Goal: Task Accomplishment & Management: Manage account settings

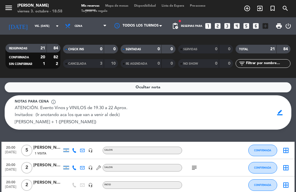
scroll to position [9, 0]
click at [238, 22] on icon "looks_4" at bounding box center [237, 26] width 8 height 8
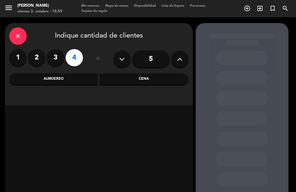
click at [146, 73] on div "Cena" at bounding box center [143, 79] width 89 height 12
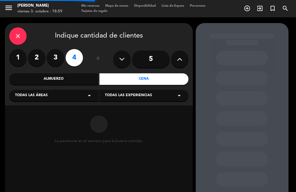
click at [73, 90] on div "Todas las áreas arrow_drop_down" at bounding box center [53, 96] width 89 height 12
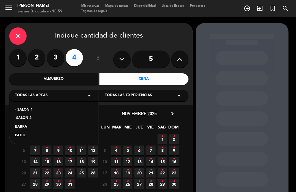
click at [55, 133] on div "PATIO" at bounding box center [54, 136] width 78 height 6
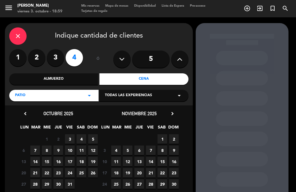
click at [184, 90] on div "Todas las experiencias arrow_drop_down" at bounding box center [143, 96] width 89 height 12
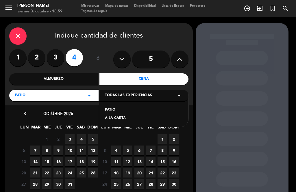
click at [179, 92] on icon "arrow_drop_down" at bounding box center [179, 95] width 7 height 7
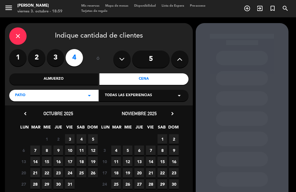
click at [176, 92] on icon "arrow_drop_down" at bounding box center [179, 95] width 7 height 7
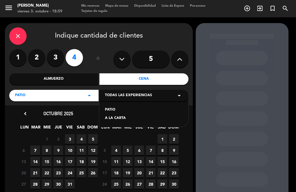
click at [114, 107] on div "PATIO" at bounding box center [144, 110] width 78 height 6
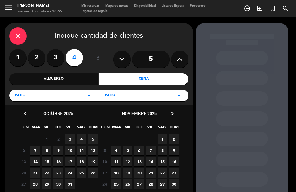
click at [74, 134] on span "3" at bounding box center [70, 139] width 10 height 10
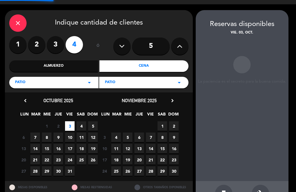
scroll to position [14, 0]
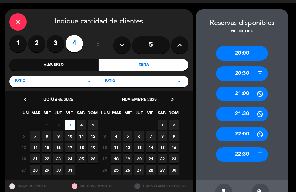
click at [247, 107] on div "21:30" at bounding box center [242, 114] width 52 height 14
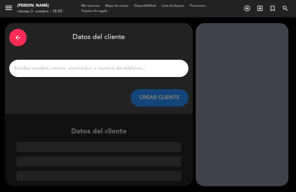
scroll to position [9, 0]
click at [134, 64] on input "1" at bounding box center [99, 68] width 171 height 8
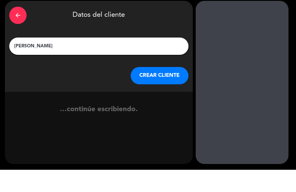
type input "[PERSON_NAME] san [PERSON_NAME]"
click at [161, 89] on button "CREAR CLIENTE" at bounding box center [160, 97] width 58 height 17
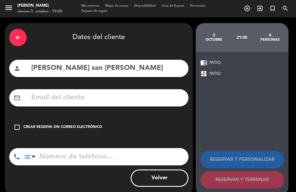
click at [79, 123] on div "check_box_outline_blank Crear reserva sin correo electrónico" at bounding box center [98, 127] width 179 height 17
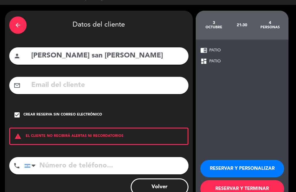
scroll to position [12, 0]
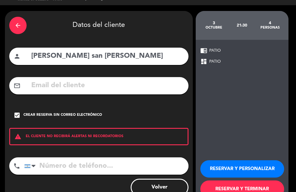
click at [245, 181] on button "RESERVAR Y TERMINAR" at bounding box center [242, 189] width 84 height 17
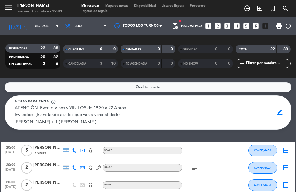
click at [46, 22] on input "vie. [DATE]" at bounding box center [51, 26] width 38 height 9
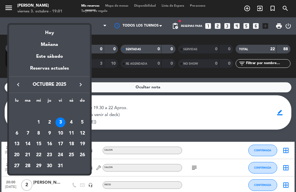
click at [87, 133] on div "12" at bounding box center [82, 134] width 10 height 10
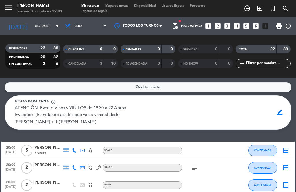
type input "dom. [DATE]"
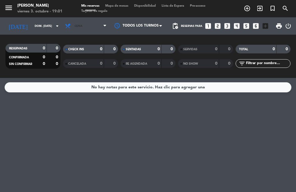
click at [84, 20] on span "Cena" at bounding box center [85, 26] width 47 height 13
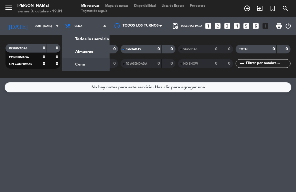
click at [91, 41] on div "menu [PERSON_NAME] viernes 3. octubre - 19:01 Mis reservas Mapa de mesas Dispon…" at bounding box center [148, 39] width 296 height 78
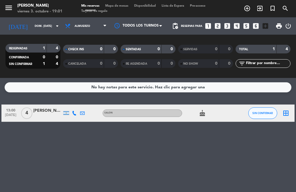
click at [251, 10] on span "add_circle_outline" at bounding box center [247, 8] width 13 height 10
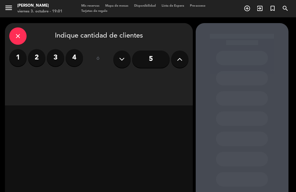
click at [181, 62] on icon at bounding box center [179, 59] width 5 height 9
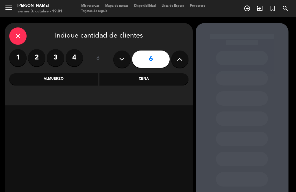
click at [184, 55] on button at bounding box center [179, 59] width 17 height 17
click at [183, 60] on button at bounding box center [179, 59] width 17 height 17
click at [182, 59] on icon at bounding box center [179, 59] width 5 height 9
type input "9"
click at [65, 81] on div "Almuerzo" at bounding box center [53, 79] width 89 height 12
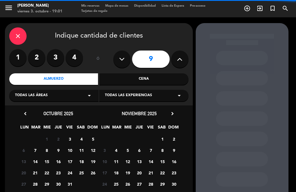
click at [86, 98] on icon "arrow_drop_down" at bounding box center [89, 95] width 7 height 7
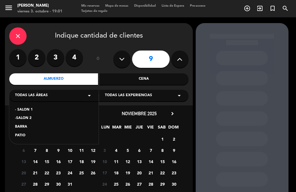
click at [32, 111] on div "- SALON 1" at bounding box center [54, 110] width 78 height 6
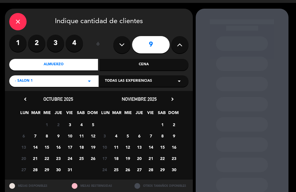
scroll to position [14, 0]
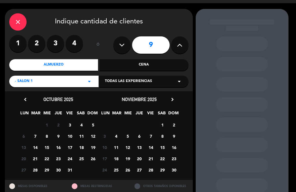
click at [96, 137] on span "12" at bounding box center [93, 137] width 10 height 10
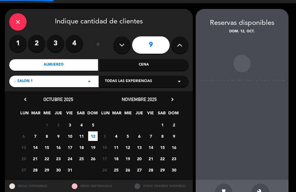
scroll to position [9, 0]
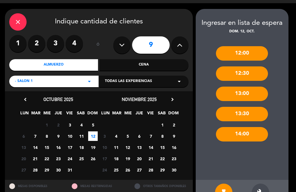
click at [260, 189] on icon "build" at bounding box center [260, 192] width 7 height 7
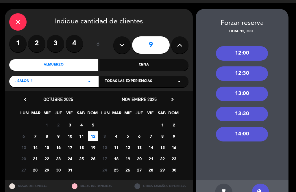
click at [253, 87] on div "13:00" at bounding box center [242, 94] width 52 height 14
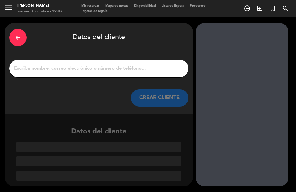
click at [58, 64] on input "1" at bounding box center [99, 68] width 171 height 8
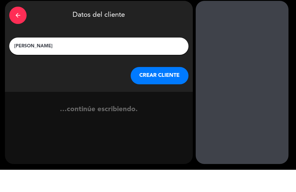
type input "[PERSON_NAME]"
click at [168, 89] on button "CREAR CLIENTE" at bounding box center [160, 97] width 58 height 17
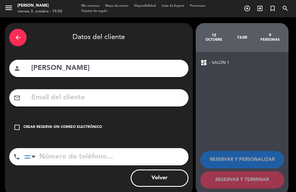
click at [68, 149] on input "tel" at bounding box center [106, 156] width 164 height 17
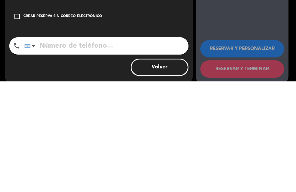
type input "1"
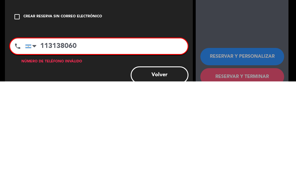
type input "1131380604"
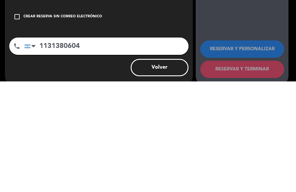
scroll to position [18, 0]
click at [38, 148] on input "1131380604" at bounding box center [106, 156] width 164 height 17
click at [163, 170] on button "Volver" at bounding box center [160, 178] width 58 height 17
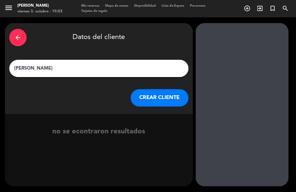
click at [171, 89] on button "CREAR CLIENTE" at bounding box center [160, 97] width 58 height 17
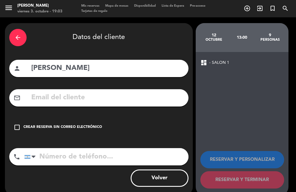
click at [76, 148] on input "tel" at bounding box center [106, 156] width 164 height 17
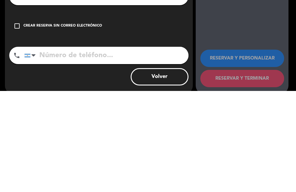
click at [25, 125] on div "Crear reserva sin correo electrónico" at bounding box center [62, 128] width 79 height 6
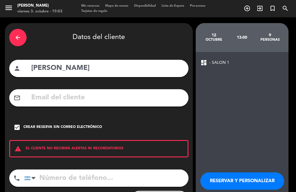
click at [61, 170] on input "tel" at bounding box center [106, 178] width 164 height 17
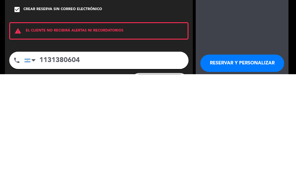
type input "1131380604"
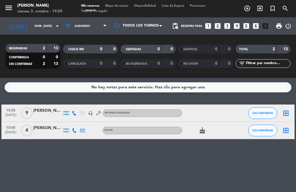
click at [49, 108] on div "[PERSON_NAME]" at bounding box center [47, 111] width 29 height 7
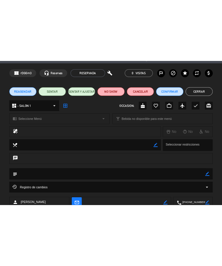
scroll to position [19, 0]
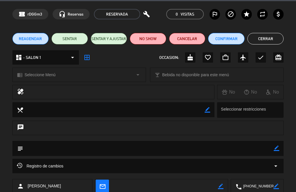
click at [253, 153] on textarea at bounding box center [148, 148] width 251 height 15
click at [278, 150] on icon "border_color" at bounding box center [276, 148] width 5 height 5
click at [50, 151] on textarea at bounding box center [148, 148] width 251 height 15
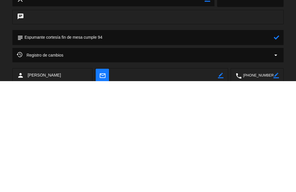
type textarea "Espumante cortesía fin de mesa cumple 94"
click at [279, 146] on icon at bounding box center [276, 148] width 5 height 5
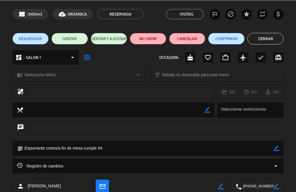
click at [274, 42] on button "Cerrar" at bounding box center [265, 39] width 36 height 12
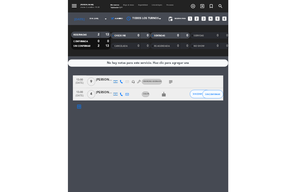
scroll to position [18, 0]
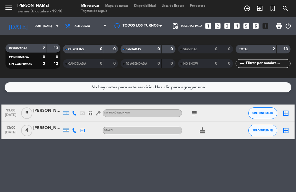
click at [255, 35] on div "RESERVADAS 2 13 CONFIRMADA 0 0 SIN CONFIRMAR 2 13 CHECK INS 0 0 CANCELADA 0 0 S…" at bounding box center [148, 56] width 296 height 43
click at [51, 22] on input "dom. [DATE]" at bounding box center [51, 26] width 38 height 9
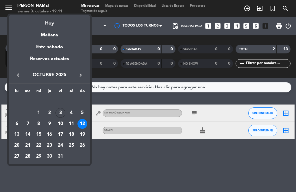
click at [49, 24] on div "Hoy" at bounding box center [49, 21] width 81 height 12
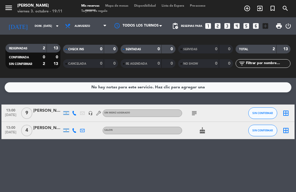
type input "vie. [DATE]"
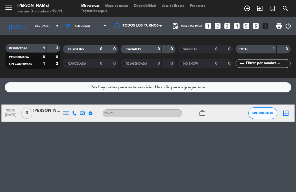
click at [39, 22] on input "vie. [DATE]" at bounding box center [51, 26] width 38 height 9
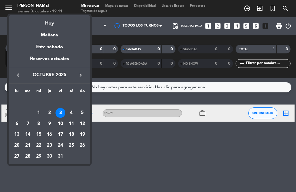
click at [51, 24] on div "Hoy" at bounding box center [49, 21] width 81 height 12
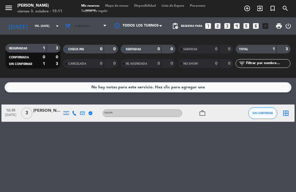
click at [95, 20] on span "Almuerzo" at bounding box center [85, 26] width 47 height 13
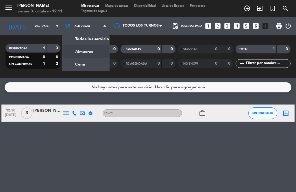
click at [86, 50] on div "menu [PERSON_NAME] viernes 3. octubre - 19:11 Mis reservas Mapa de mesas Dispon…" at bounding box center [148, 39] width 296 height 78
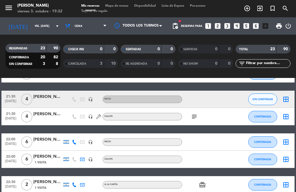
scroll to position [0, 0]
click at [249, 5] on icon "add_circle_outline" at bounding box center [247, 8] width 7 height 7
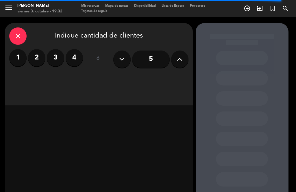
click at [77, 57] on label "4" at bounding box center [74, 57] width 17 height 17
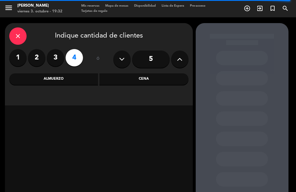
click at [151, 79] on div "Cena" at bounding box center [143, 79] width 89 height 12
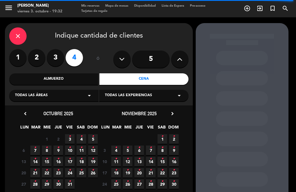
click at [67, 94] on div "Todas las áreas arrow_drop_down" at bounding box center [53, 96] width 89 height 12
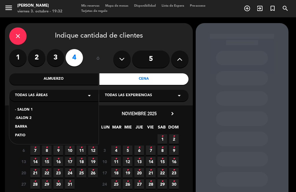
click at [29, 108] on div "- SALON 1" at bounding box center [54, 110] width 78 height 6
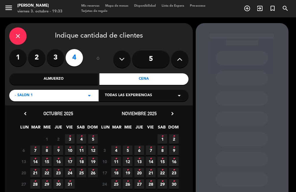
click at [71, 140] on span "3 •" at bounding box center [70, 139] width 10 height 10
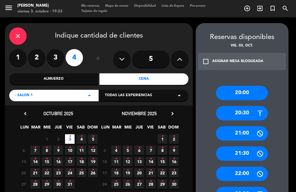
click at [244, 126] on div "21:00" at bounding box center [242, 133] width 52 height 14
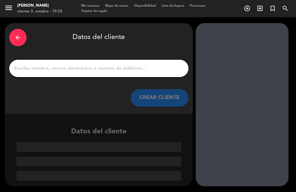
click at [88, 64] on input "1" at bounding box center [99, 68] width 171 height 8
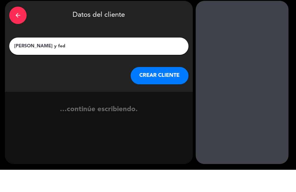
type input "[PERSON_NAME]"
click at [166, 89] on button "CREAR CLIENTE" at bounding box center [160, 97] width 58 height 17
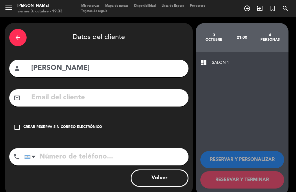
click at [26, 125] on div "Crear reserva sin correo electrónico" at bounding box center [62, 128] width 79 height 6
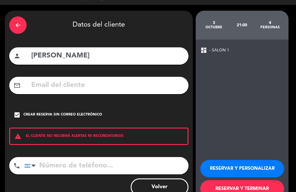
scroll to position [12, 0]
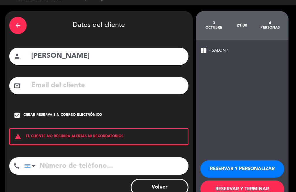
click at [242, 181] on button "RESERVAR Y TERMINAR" at bounding box center [242, 189] width 84 height 17
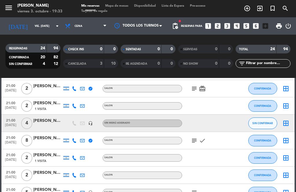
scroll to position [221, 0]
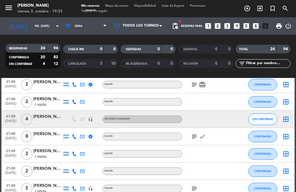
click at [42, 114] on div "[PERSON_NAME]" at bounding box center [47, 117] width 29 height 7
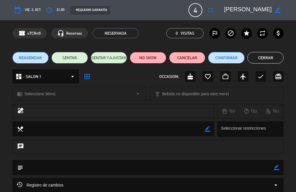
click at [49, 10] on icon "access_time" at bounding box center [49, 10] width 7 height 7
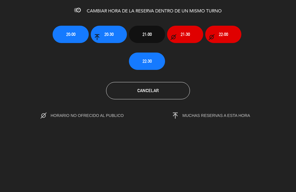
click at [229, 34] on button "22:00" at bounding box center [223, 34] width 36 height 17
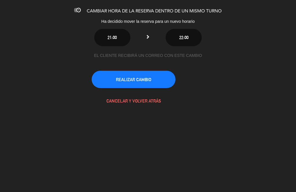
click at [147, 79] on button "REALIZAR CAMBIO" at bounding box center [134, 79] width 84 height 17
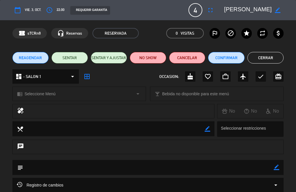
click at [275, 56] on button "Cerrar" at bounding box center [265, 58] width 36 height 12
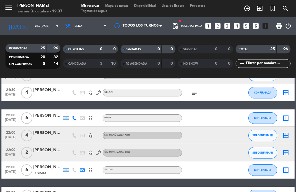
scroll to position [0, 0]
click at [264, 8] on span "exit_to_app" at bounding box center [259, 8] width 13 height 10
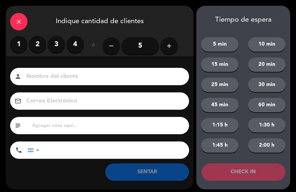
click at [60, 44] on label "3" at bounding box center [56, 44] width 17 height 17
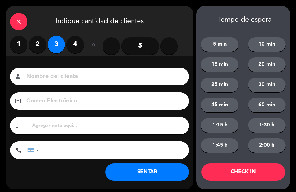
click at [71, 74] on input at bounding box center [104, 77] width 156 height 10
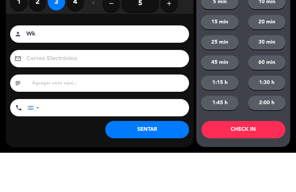
scroll to position [3, 0]
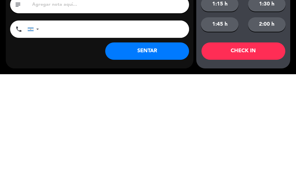
type input "Wk"
click at [146, 160] on button "SENTAR" at bounding box center [147, 168] width 84 height 17
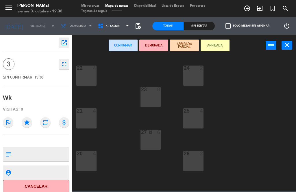
click at [214, 47] on button "ARRIBADA" at bounding box center [215, 46] width 29 height 12
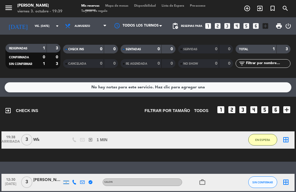
click at [264, 139] on span "EN ESPERA" at bounding box center [262, 139] width 15 height 3
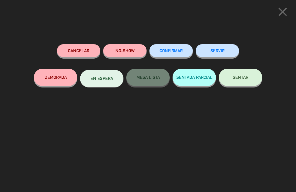
click at [247, 78] on span "SENTAR" at bounding box center [241, 77] width 16 height 5
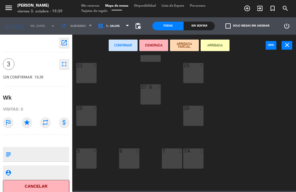
scroll to position [48, 0]
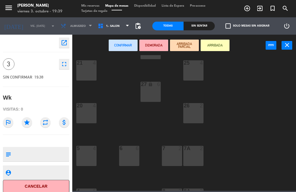
click at [209, 89] on div "22 4 24 2 23 8 21 4 25 4 27 lock 6 20 4 26 2 5 4 6 6 7 2 7A 2 4 6 8 2 8A 2 3 4 …" at bounding box center [185, 123] width 221 height 136
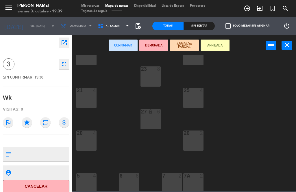
scroll to position [17, 0]
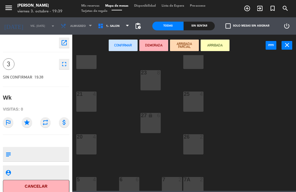
click at [196, 101] on div "25 4" at bounding box center [193, 102] width 20 height 20
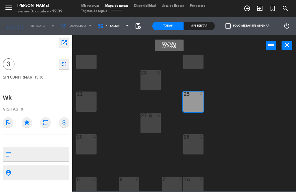
click at [171, 45] on button "Sentar y Asignar" at bounding box center [169, 46] width 29 height 12
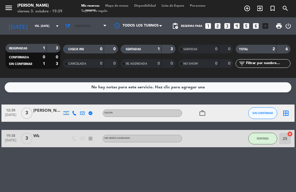
click at [95, 24] on span "Almuerzo" at bounding box center [85, 26] width 47 height 13
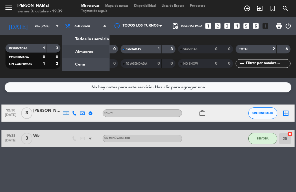
click at [87, 65] on div "menu [PERSON_NAME] viernes 3. octubre - 19:39 Mis reservas Mapa de mesas Dispon…" at bounding box center [148, 39] width 296 height 78
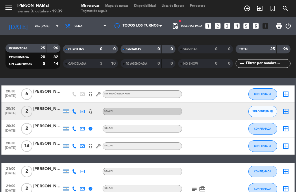
scroll to position [116, 0]
click at [287, 145] on icon "border_all" at bounding box center [285, 146] width 7 height 7
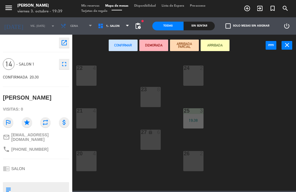
click at [88, 156] on div at bounding box center [87, 153] width 10 height 5
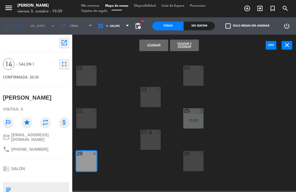
click at [90, 115] on div "21 4" at bounding box center [86, 118] width 20 height 20
click at [91, 71] on div "4" at bounding box center [96, 68] width 10 height 5
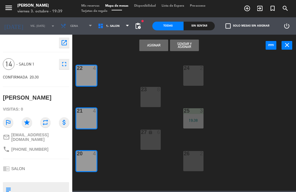
click at [190, 46] on button "Sentar y Asignar" at bounding box center [184, 46] width 29 height 12
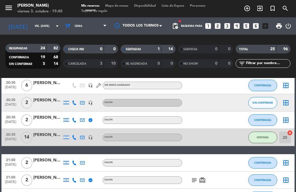
scroll to position [125, 0]
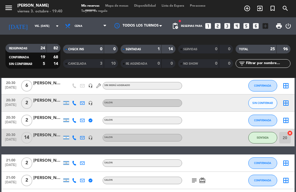
click at [264, 138] on span "SENTADA" at bounding box center [263, 137] width 12 height 3
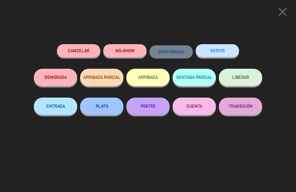
click at [82, 51] on button "Cancelar" at bounding box center [78, 50] width 43 height 13
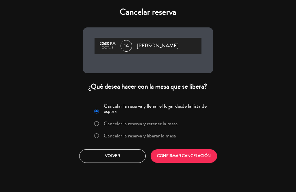
click at [125, 157] on button "Volver" at bounding box center [112, 156] width 66 height 14
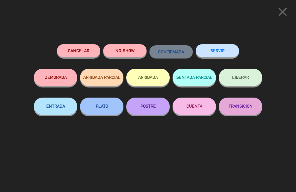
click at [286, 8] on icon "close" at bounding box center [282, 12] width 14 height 14
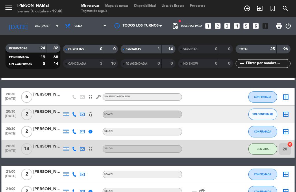
scroll to position [113, 0]
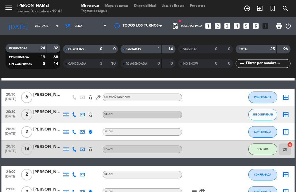
click at [50, 95] on div "[PERSON_NAME] (esposa [PERSON_NAME])" at bounding box center [47, 95] width 29 height 7
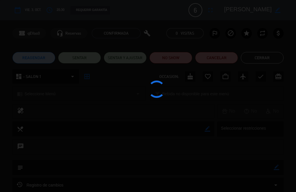
click at [270, 60] on div at bounding box center [148, 96] width 296 height 192
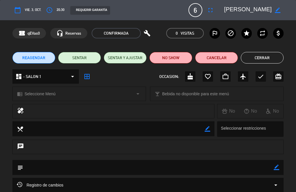
click at [84, 57] on button "SENTAR" at bounding box center [79, 58] width 43 height 12
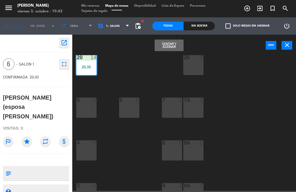
scroll to position [97, 0]
click at [132, 107] on div "6 6" at bounding box center [129, 107] width 20 height 20
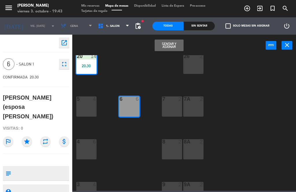
click at [289, 44] on icon "close" at bounding box center [287, 45] width 7 height 7
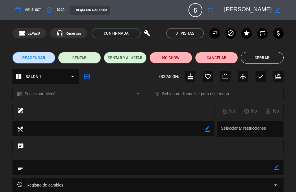
click at [267, 56] on button "Cerrar" at bounding box center [262, 58] width 43 height 12
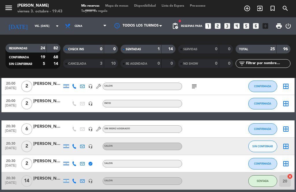
scroll to position [75, 0]
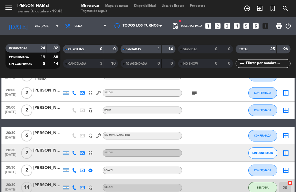
click at [122, 16] on div "menu [PERSON_NAME] viernes 3. octubre - 19:43 Mis reservas Mapa de mesas Dispon…" at bounding box center [148, 8] width 296 height 17
click at [121, 5] on span "Mapa de mesas" at bounding box center [116, 5] width 29 height 3
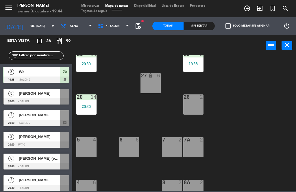
scroll to position [56, 0]
click at [33, 160] on span "[PERSON_NAME] (esposa [PERSON_NAME])" at bounding box center [39, 158] width 41 height 6
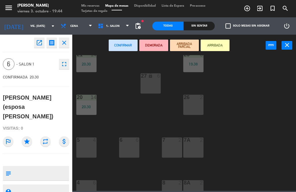
click at [32, 167] on textarea at bounding box center [40, 173] width 55 height 12
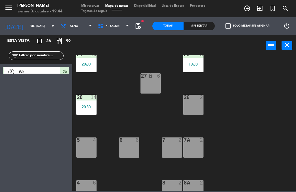
click at [168, 26] on div "Todas" at bounding box center [167, 26] width 31 height 9
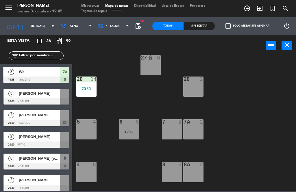
scroll to position [0, 0]
click at [90, 5] on span "Mis reservas" at bounding box center [90, 5] width 24 height 3
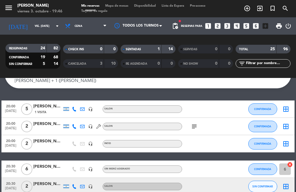
scroll to position [42, 0]
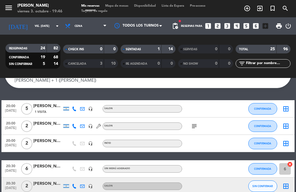
click at [192, 123] on icon "subject" at bounding box center [194, 126] width 7 height 7
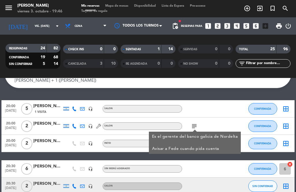
click at [42, 124] on div "[PERSON_NAME]" at bounding box center [47, 124] width 29 height 7
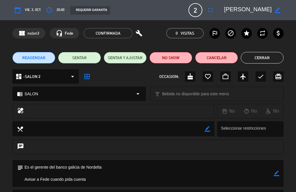
click at [269, 55] on button "Cerrar" at bounding box center [262, 58] width 43 height 12
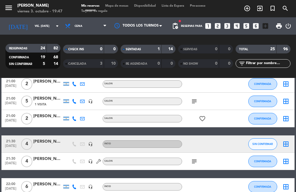
scroll to position [295, 0]
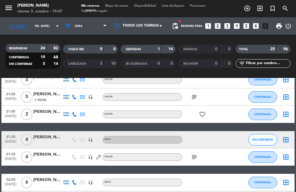
click at [194, 159] on icon "subject" at bounding box center [194, 157] width 7 height 7
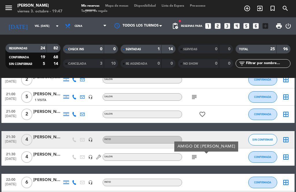
click at [197, 158] on icon "subject" at bounding box center [194, 157] width 7 height 7
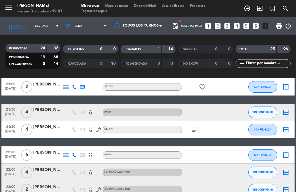
scroll to position [335, 0]
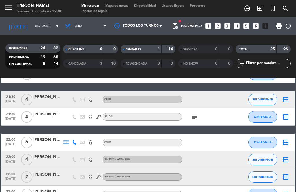
click at [135, 162] on div "Sin menú asignado" at bounding box center [142, 160] width 79 height 8
click at [50, 156] on div "[PERSON_NAME]" at bounding box center [47, 157] width 29 height 7
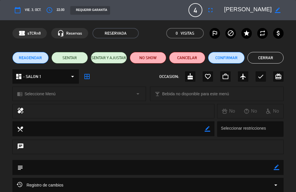
click at [73, 76] on icon "arrow_drop_down" at bounding box center [72, 76] width 7 height 7
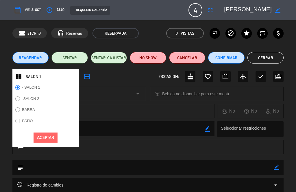
click at [31, 119] on label "PATIO" at bounding box center [27, 121] width 11 height 4
click at [49, 139] on button "Aceptar" at bounding box center [46, 138] width 24 height 10
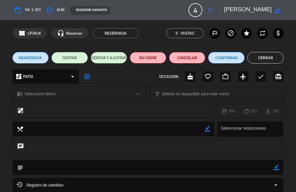
click at [265, 59] on button "Cerrar" at bounding box center [265, 58] width 36 height 12
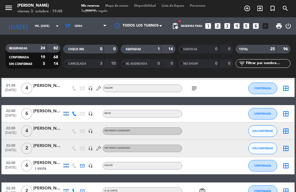
scroll to position [363, 0]
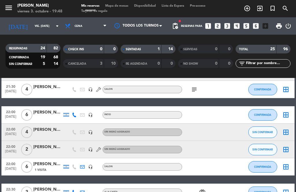
click at [47, 165] on div "[PERSON_NAME]" at bounding box center [47, 164] width 29 height 7
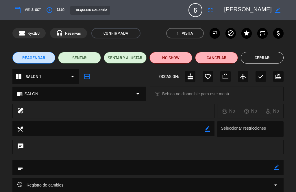
click at [269, 61] on button "Cerrar" at bounding box center [262, 58] width 43 height 12
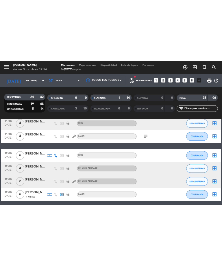
scroll to position [375, 0]
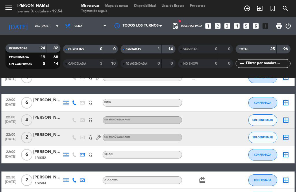
click at [49, 150] on div "[PERSON_NAME]" at bounding box center [47, 152] width 29 height 7
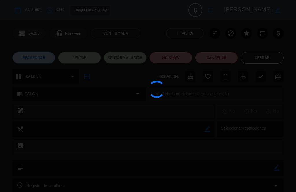
scroll to position [360, 0]
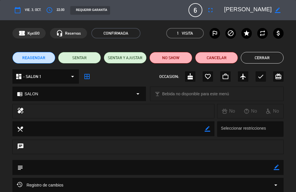
click at [269, 56] on button "Cerrar" at bounding box center [262, 58] width 43 height 12
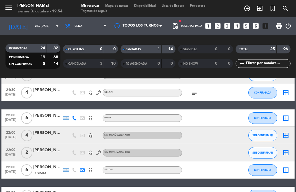
click at [49, 168] on div "[PERSON_NAME]" at bounding box center [47, 167] width 29 height 7
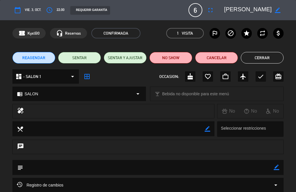
click at [66, 77] on div "dashboard - SALON 1 arrow_drop_down" at bounding box center [45, 76] width 66 height 14
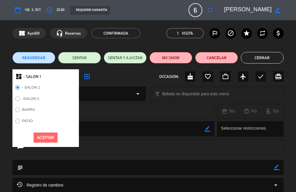
click at [28, 121] on label "PATIO" at bounding box center [27, 121] width 11 height 4
click at [51, 138] on button "Aceptar" at bounding box center [46, 138] width 24 height 10
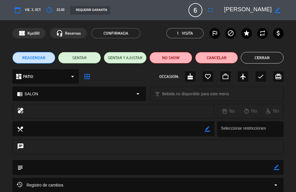
click at [271, 58] on button "Cerrar" at bounding box center [262, 58] width 43 height 12
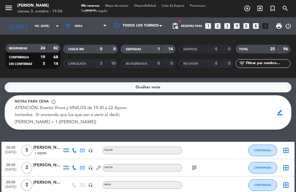
scroll to position [0, 0]
click at [279, 112] on span "border_color" at bounding box center [279, 112] width 11 height 11
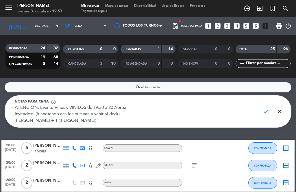
click at [149, 87] on span "Ocultar nota" at bounding box center [148, 87] width 25 height 7
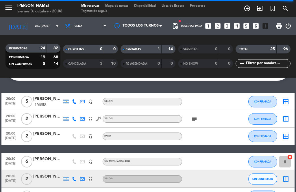
scroll to position [49, 0]
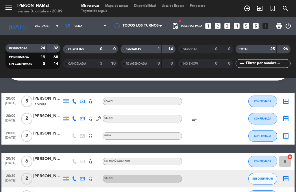
click at [248, 9] on icon "add_circle_outline" at bounding box center [247, 8] width 7 height 7
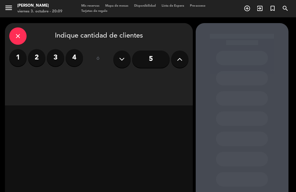
click at [57, 58] on label "3" at bounding box center [55, 57] width 17 height 17
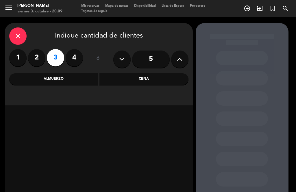
click at [147, 79] on div "Cena" at bounding box center [143, 79] width 89 height 12
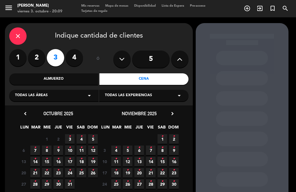
click at [73, 138] on span "3 •" at bounding box center [70, 139] width 10 height 10
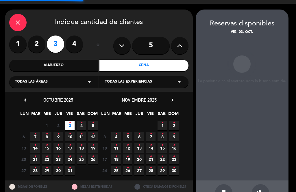
scroll to position [9, 0]
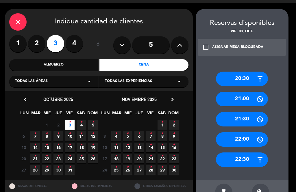
click at [249, 132] on div "22:00" at bounding box center [242, 139] width 52 height 14
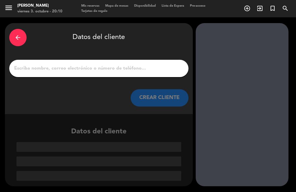
scroll to position [0, 0]
click at [44, 64] on input "1" at bounding box center [99, 68] width 171 height 8
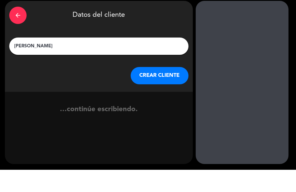
type input "[PERSON_NAME]"
click at [167, 89] on button "CREAR CLIENTE" at bounding box center [160, 97] width 58 height 17
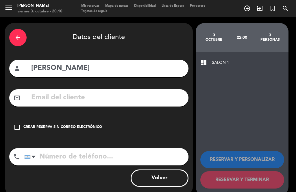
click at [36, 119] on div "check_box_outline_blank Crear reserva sin correo electrónico" at bounding box center [98, 127] width 179 height 17
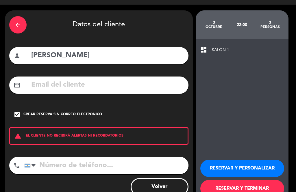
scroll to position [12, 0]
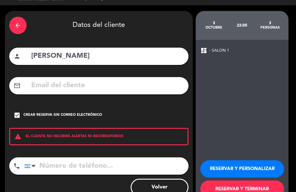
click at [262, 181] on button "RESERVAR Y TERMINAR" at bounding box center [242, 189] width 84 height 17
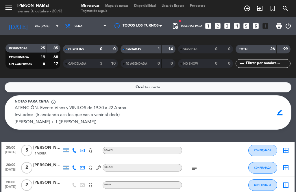
click at [46, 145] on div "[PERSON_NAME]" at bounding box center [47, 148] width 29 height 7
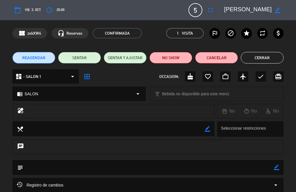
click at [81, 57] on button "SENTAR" at bounding box center [79, 58] width 43 height 12
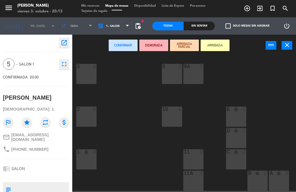
scroll to position [216, 0]
click at [175, 118] on div "10 6" at bounding box center [172, 117] width 20 height 20
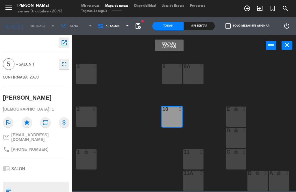
click at [171, 47] on button "Sentar y Asignar" at bounding box center [169, 46] width 29 height 12
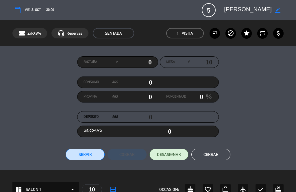
click at [86, 150] on button "Servir" at bounding box center [85, 155] width 39 height 12
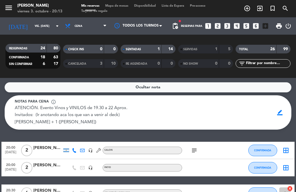
click at [157, 84] on span "Ocultar nota" at bounding box center [148, 87] width 25 height 7
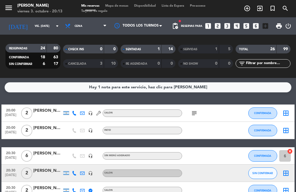
click at [194, 110] on icon "subject" at bounding box center [194, 113] width 7 height 7
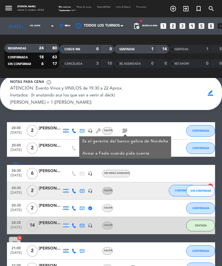
scroll to position [19, 2]
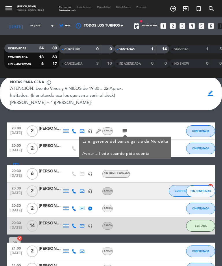
click at [123, 128] on icon "subject" at bounding box center [124, 131] width 7 height 7
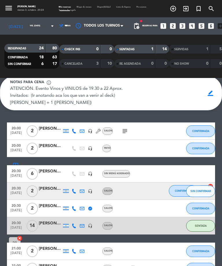
scroll to position [19, 0]
click at [124, 128] on icon "subject" at bounding box center [124, 131] width 7 height 7
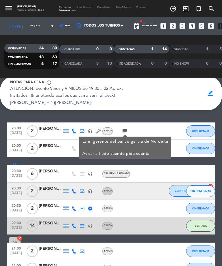
click at [127, 128] on icon "subject" at bounding box center [124, 131] width 7 height 7
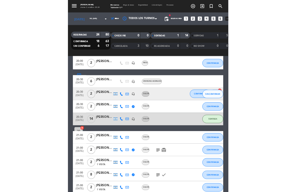
scroll to position [81, 0]
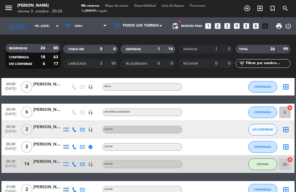
click at [48, 124] on div "[PERSON_NAME]" at bounding box center [47, 127] width 29 height 7
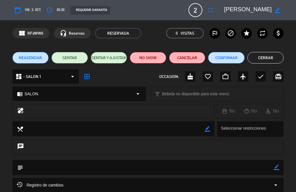
click at [68, 58] on button "SENTAR" at bounding box center [69, 58] width 36 height 12
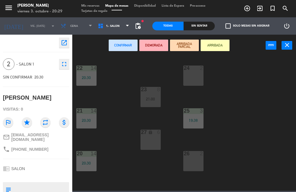
click at [286, 43] on icon "close" at bounding box center [287, 45] width 7 height 7
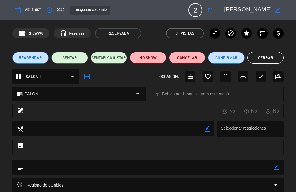
click at [265, 55] on button "Cerrar" at bounding box center [265, 58] width 36 height 12
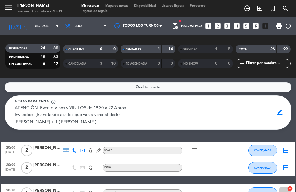
click at [123, 8] on span "Mapa de mesas" at bounding box center [116, 5] width 29 height 3
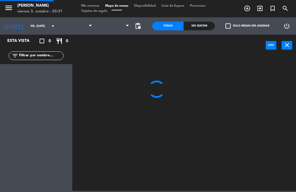
click at [118, 4] on span "Mapa de mesas" at bounding box center [116, 5] width 29 height 3
